Goal: Navigation & Orientation: Find specific page/section

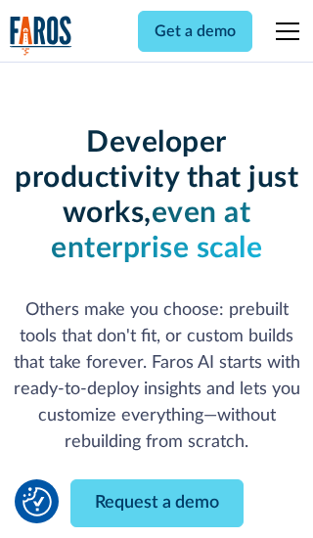
scroll to position [235, 0]
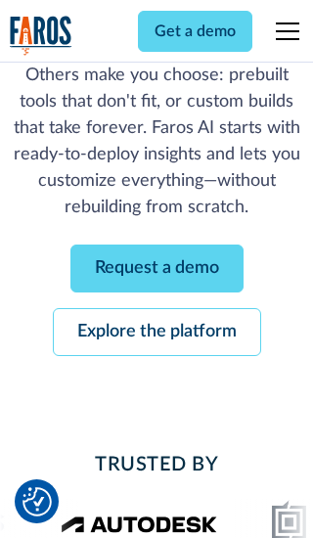
click at [156, 268] on link "Request a demo" at bounding box center [156, 268] width 173 height 48
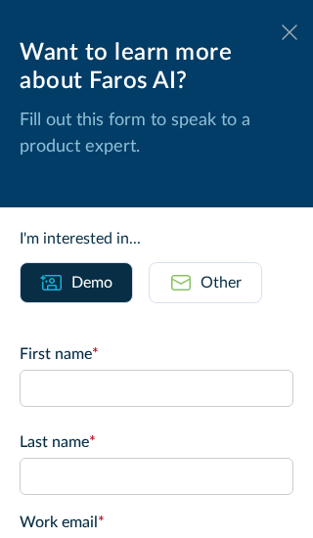
click at [289, 32] on icon at bounding box center [290, 31] width 16 height 15
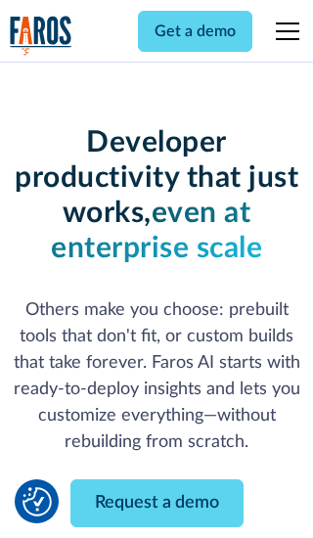
scroll to position [298, 0]
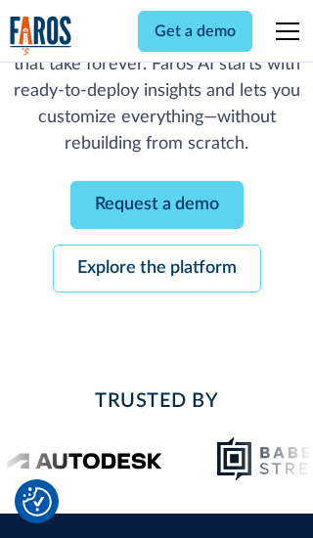
click at [156, 268] on link "Explore the platform" at bounding box center [157, 268] width 208 height 48
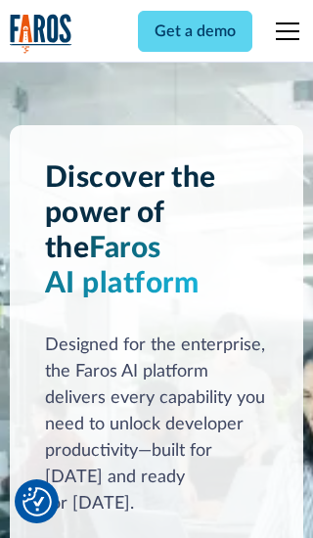
scroll to position [14690, 0]
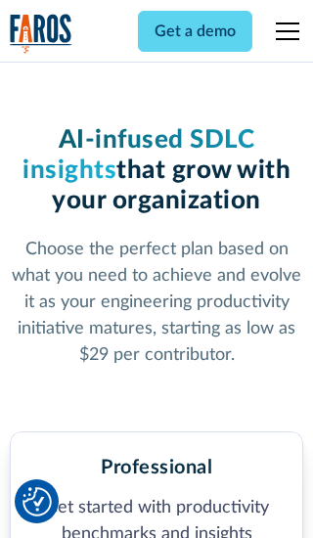
scroll to position [3031, 0]
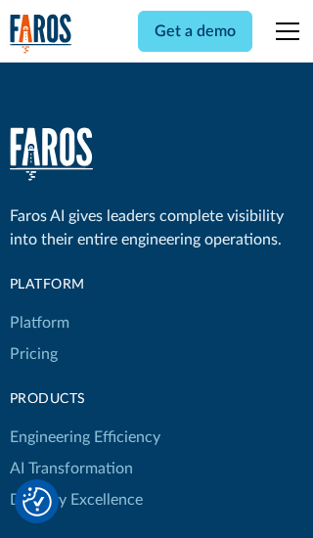
click at [38, 307] on link "Platform" at bounding box center [40, 322] width 60 height 31
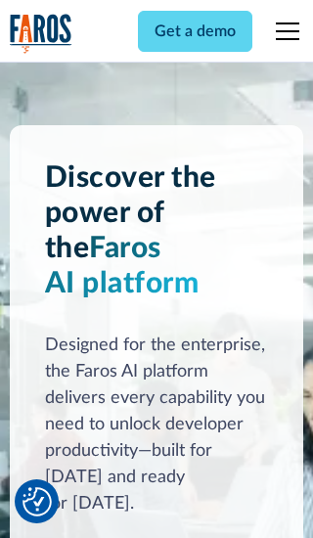
scroll to position [15288, 0]
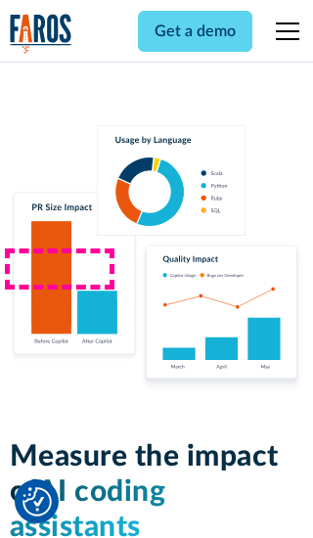
scroll to position [12090, 0]
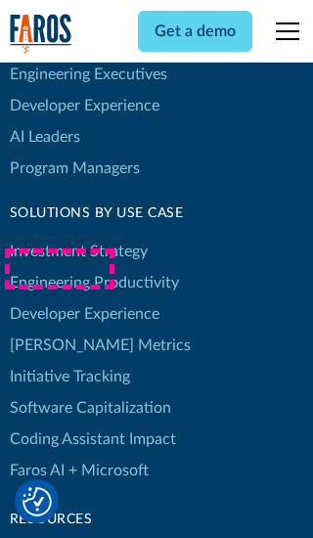
click at [59, 330] on link "[PERSON_NAME] Metrics" at bounding box center [100, 345] width 181 height 31
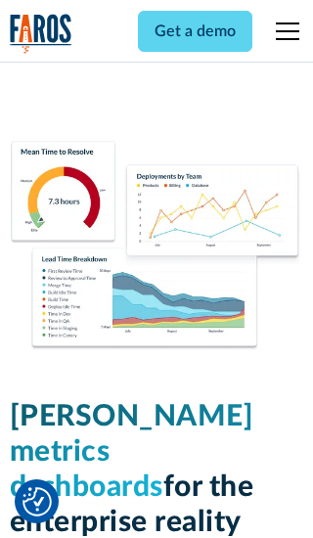
scroll to position [8563, 0]
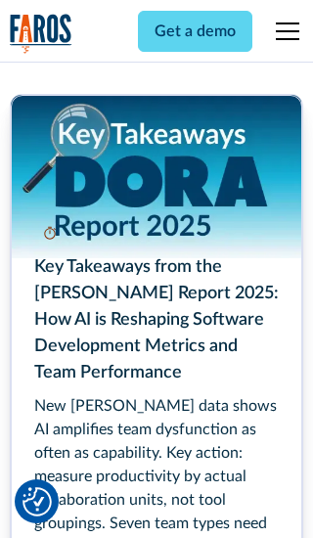
scroll to position [8815, 0]
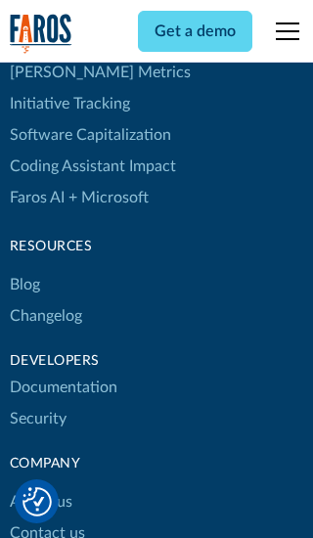
click at [45, 300] on link "Changelog" at bounding box center [46, 315] width 72 height 31
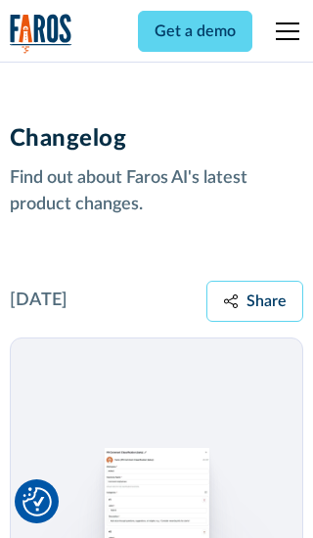
scroll to position [23622, 0]
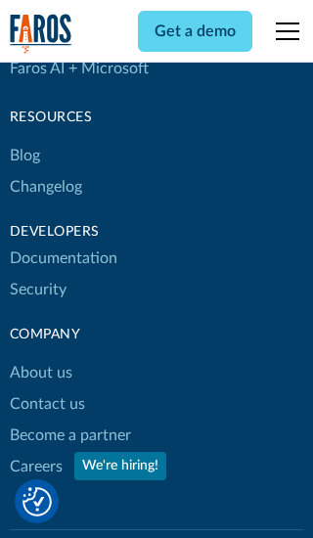
click at [40, 357] on link "About us" at bounding box center [41, 372] width 63 height 31
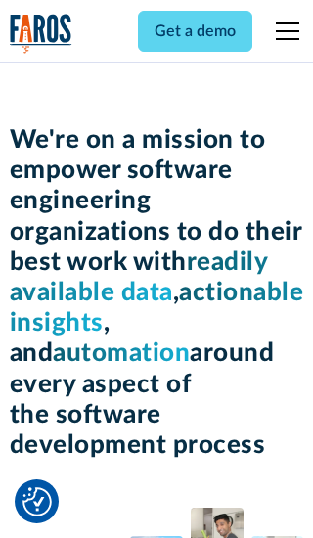
scroll to position [6744, 0]
